Goal: Check status: Check status

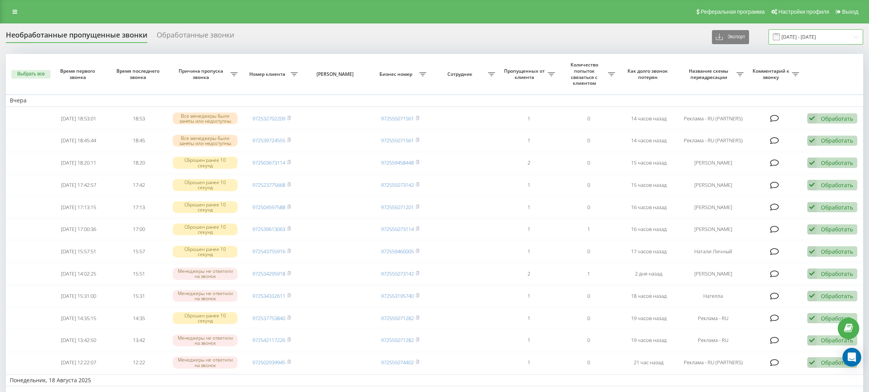
click at [832, 38] on input "[DATE] - [DATE]" at bounding box center [815, 36] width 95 height 15
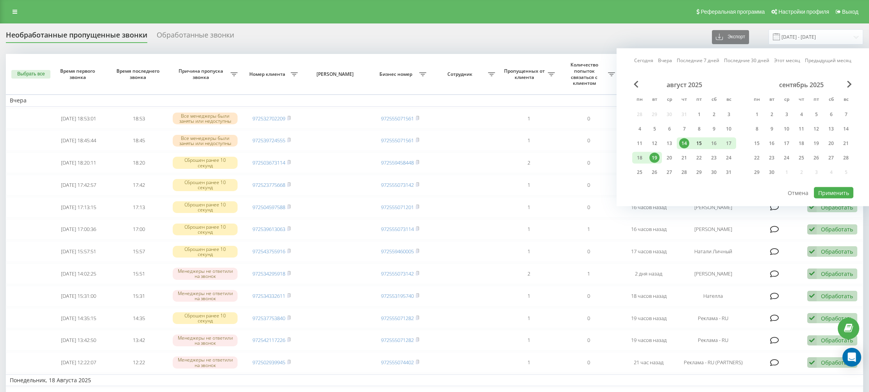
click at [700, 143] on div "15" at bounding box center [699, 143] width 10 height 10
click at [671, 157] on div "20" at bounding box center [669, 158] width 10 height 10
click at [826, 195] on button "Применить" at bounding box center [833, 192] width 39 height 11
type input "15.08.2025 - 20.08.2025"
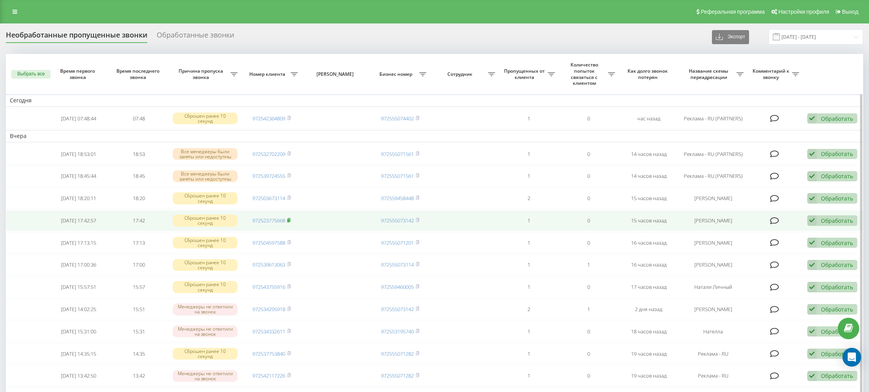
click at [289, 221] on rect at bounding box center [288, 221] width 2 height 4
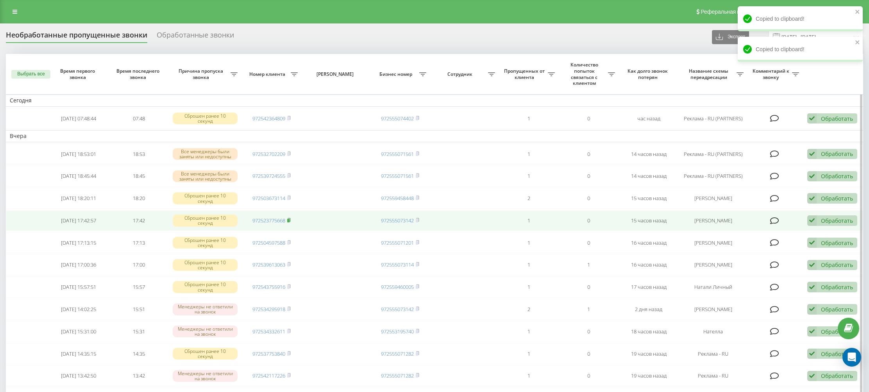
click at [289, 221] on rect at bounding box center [288, 221] width 2 height 4
